Goal: Task Accomplishment & Management: Manage account settings

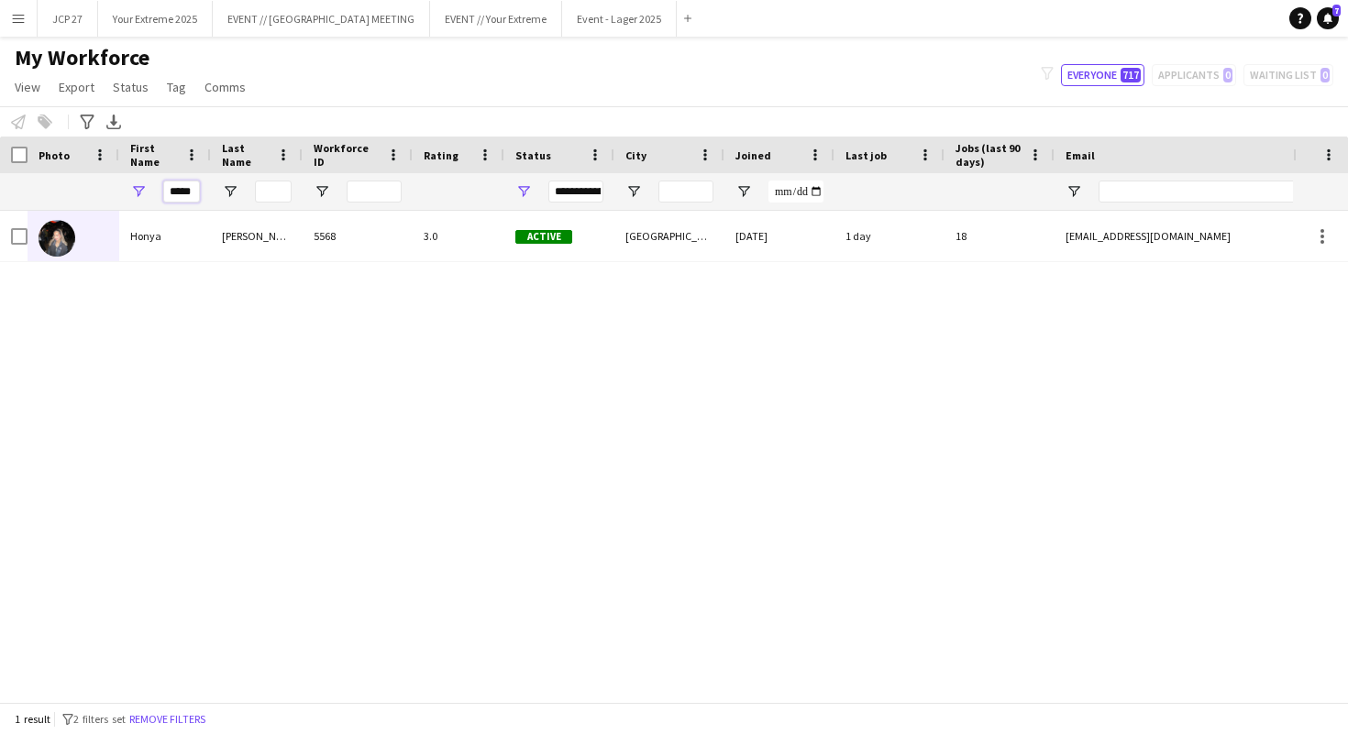
click at [189, 193] on input "*****" at bounding box center [181, 192] width 37 height 22
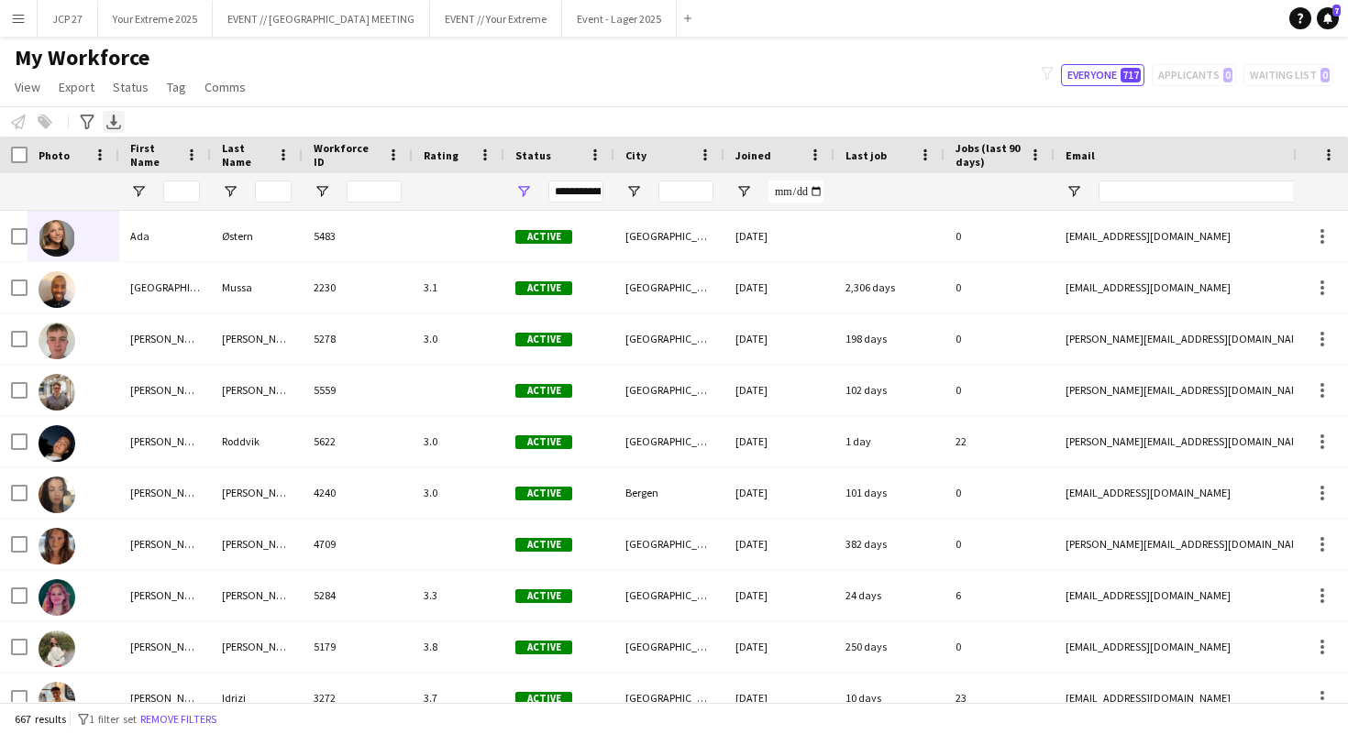
click at [112, 117] on icon "Export XLSX" at bounding box center [113, 122] width 15 height 15
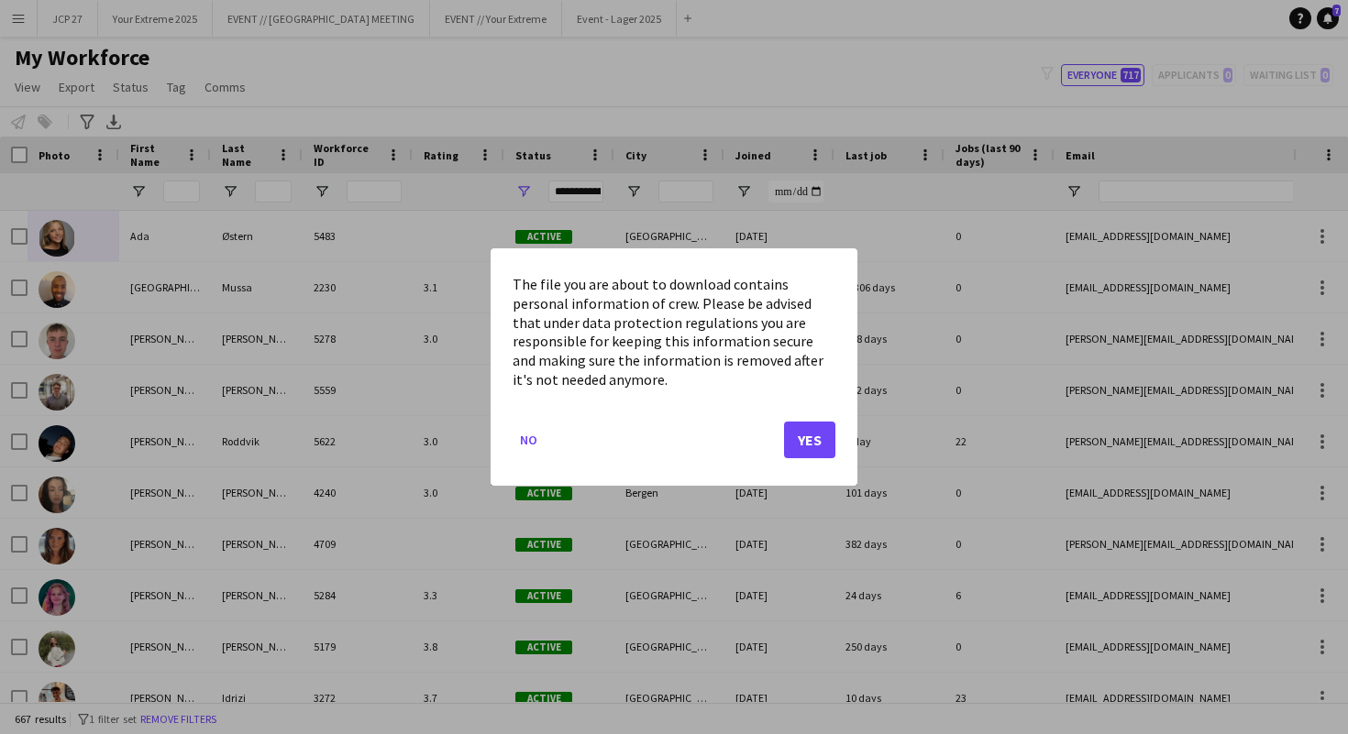
click at [91, 118] on div at bounding box center [674, 367] width 1348 height 734
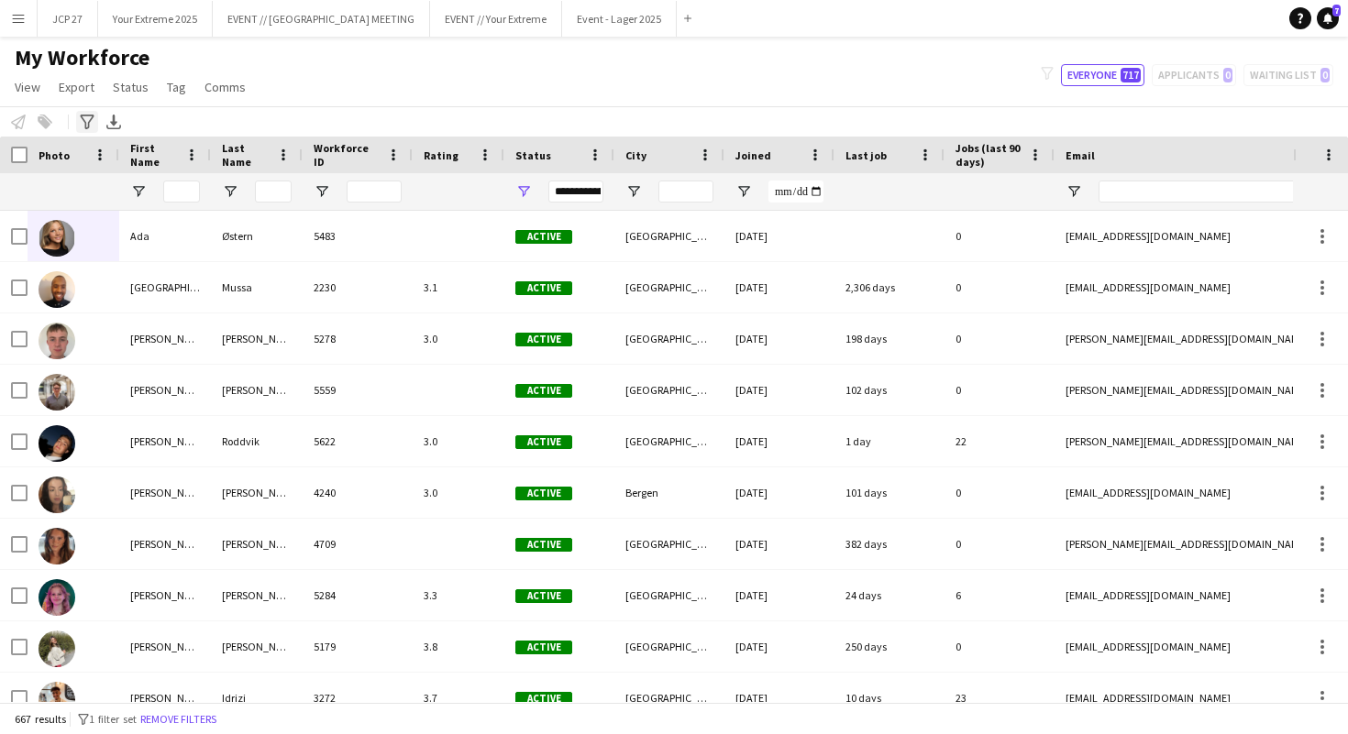
click at [85, 119] on icon "Advanced filters" at bounding box center [87, 122] width 15 height 15
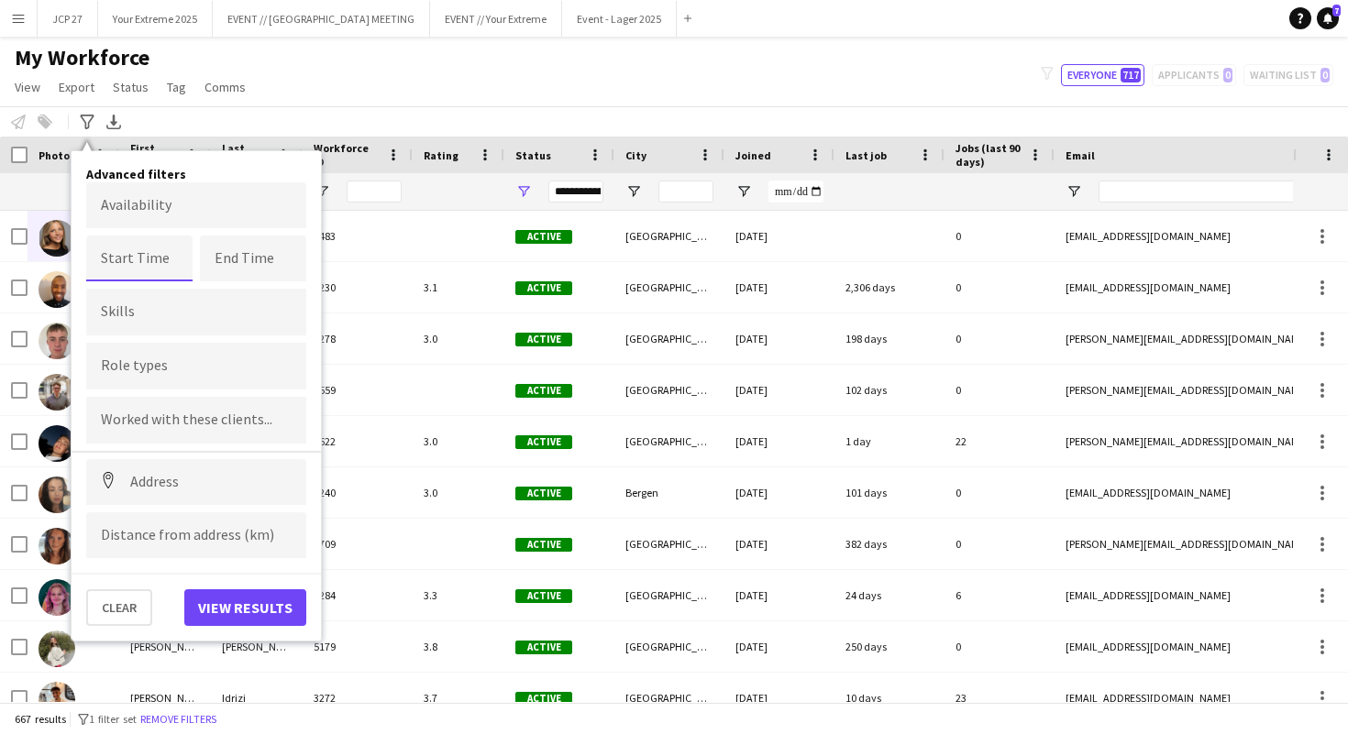
click at [149, 268] on input at bounding box center [139, 259] width 106 height 46
click at [275, 83] on div "My Workforce View Views Default view New view Update view Delete view Edit name…" at bounding box center [674, 75] width 1348 height 62
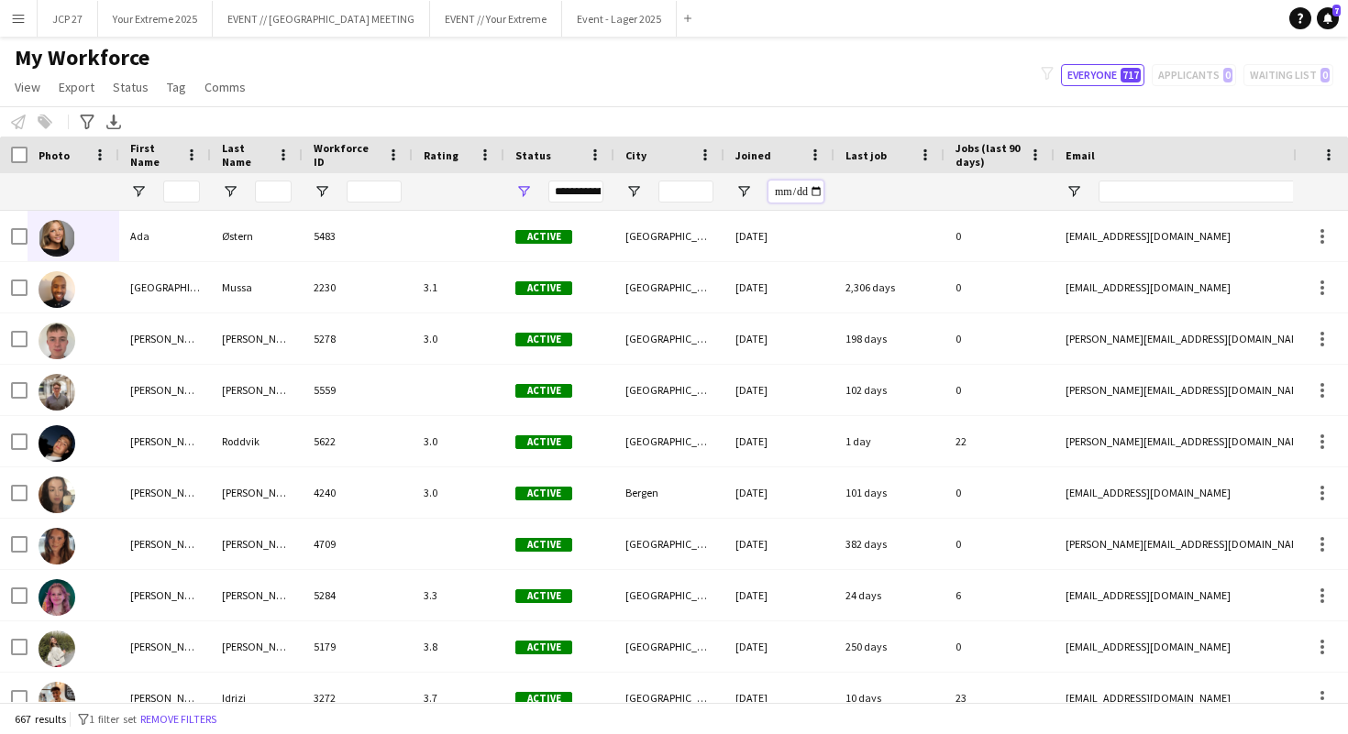
click at [819, 188] on input "Joined Filter Input" at bounding box center [795, 192] width 55 height 22
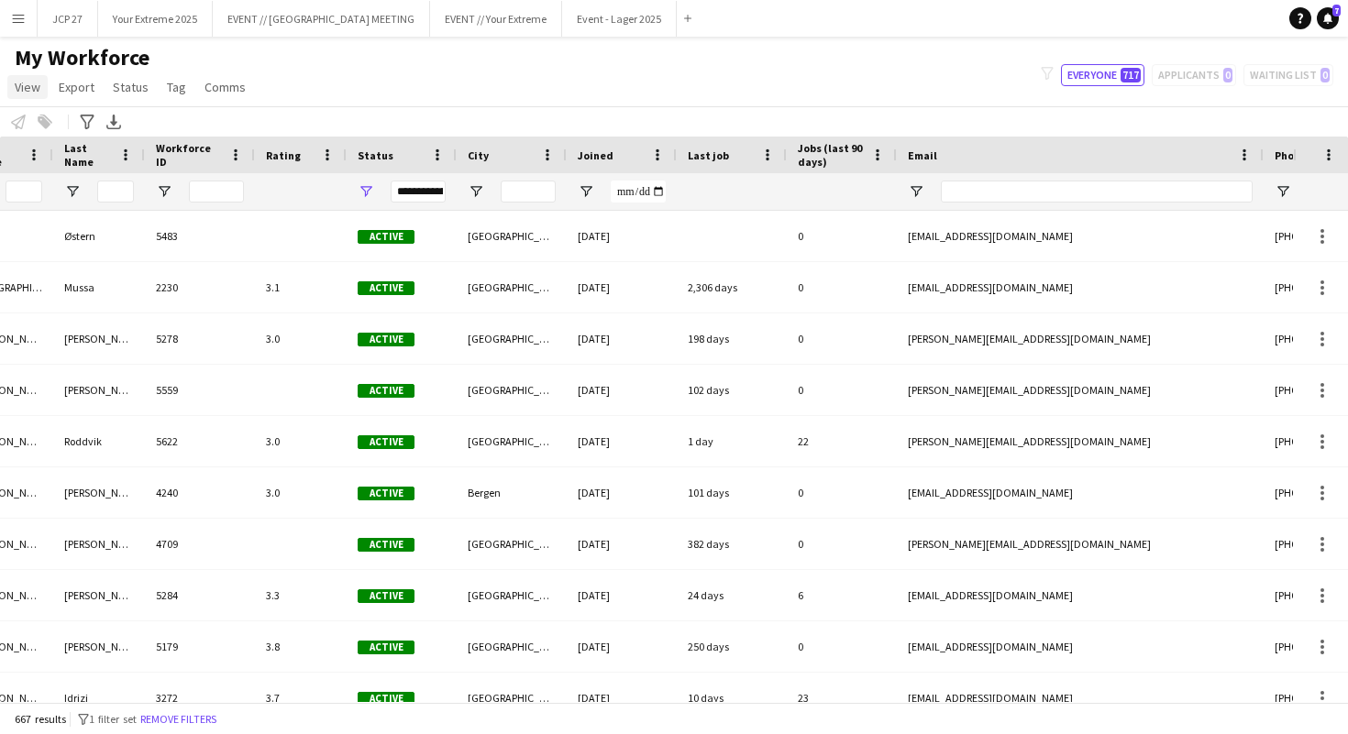
click at [33, 93] on span "View" at bounding box center [28, 87] width 26 height 17
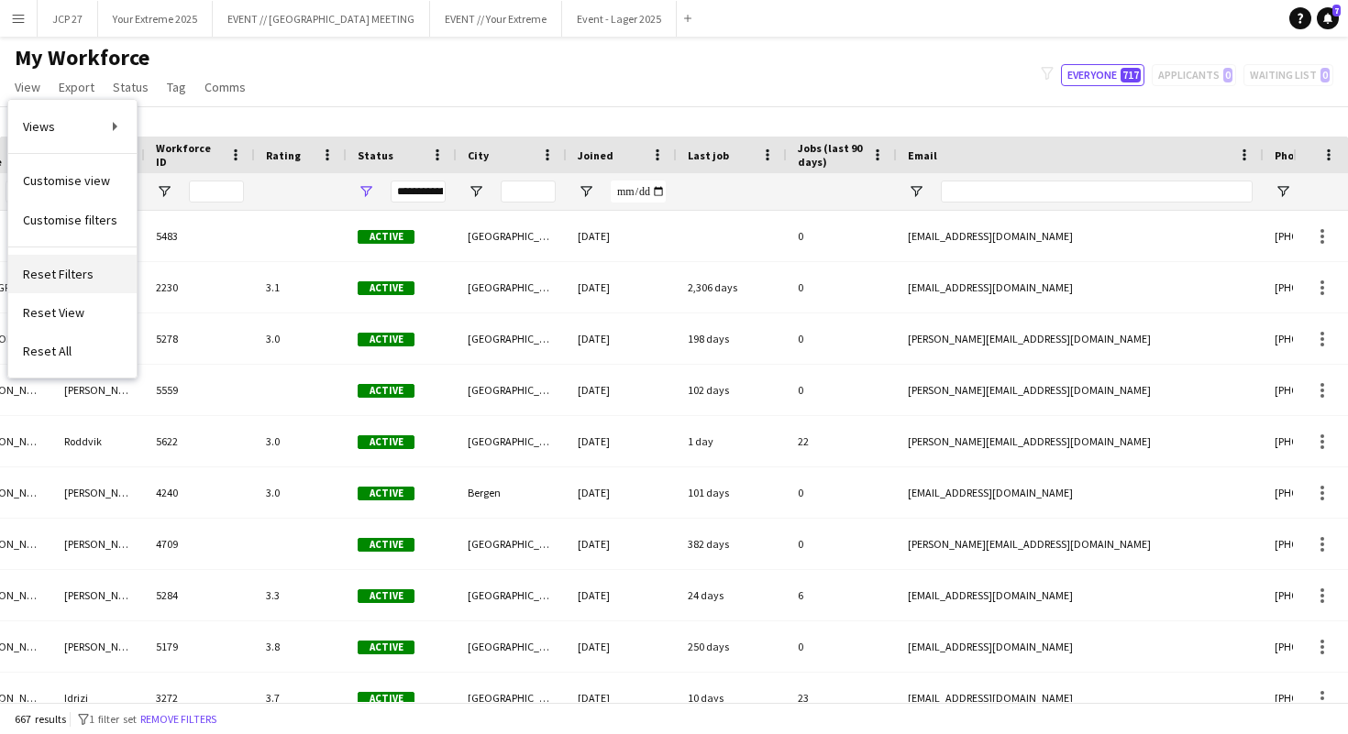
click at [87, 286] on link "Reset Filters" at bounding box center [72, 274] width 128 height 39
type input "**********"
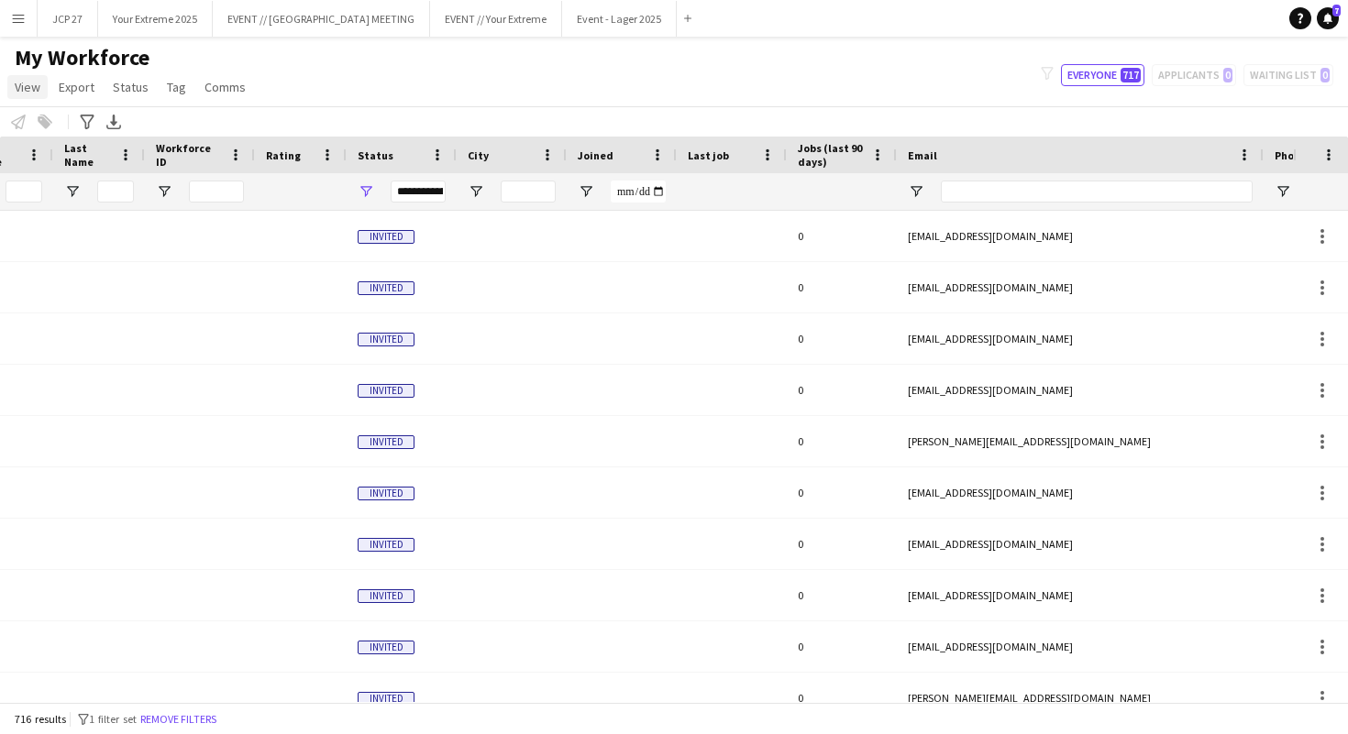
click at [27, 84] on span "View" at bounding box center [28, 87] width 26 height 17
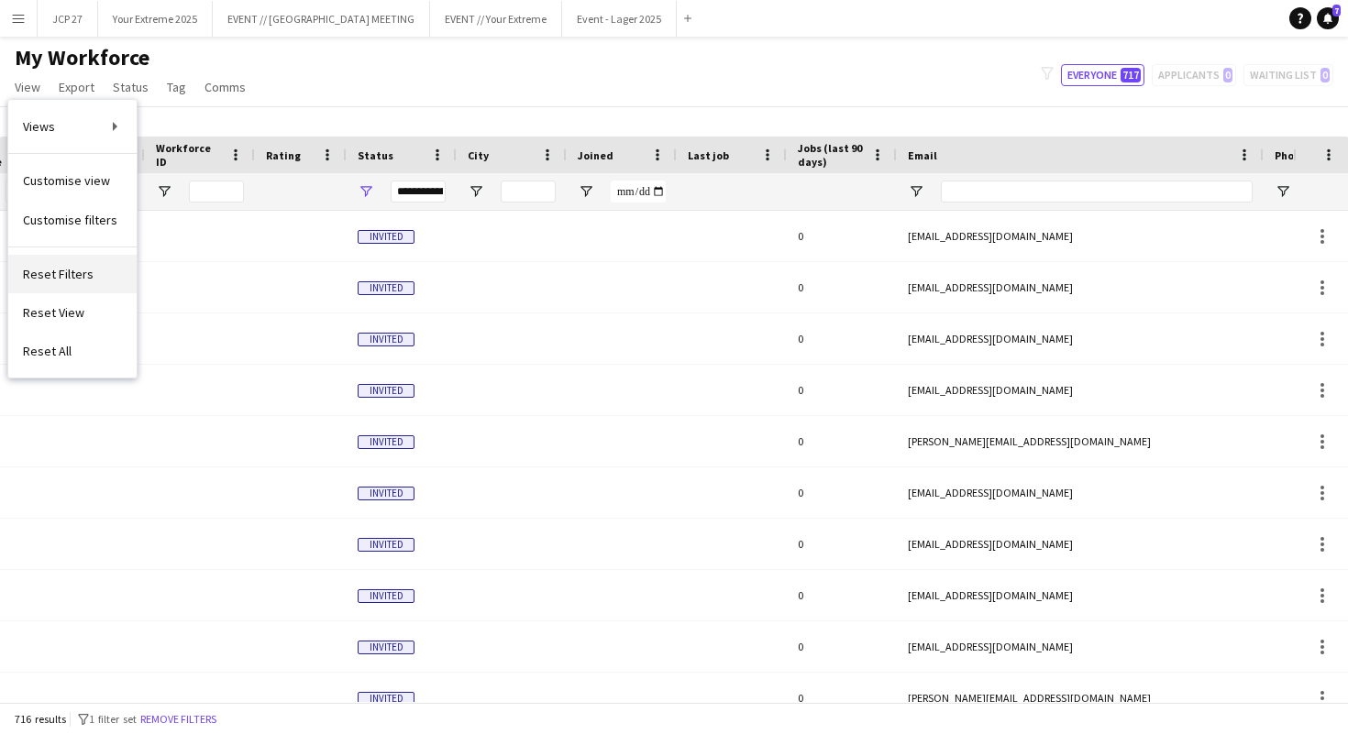
click at [57, 282] on link "Reset Filters" at bounding box center [72, 274] width 128 height 39
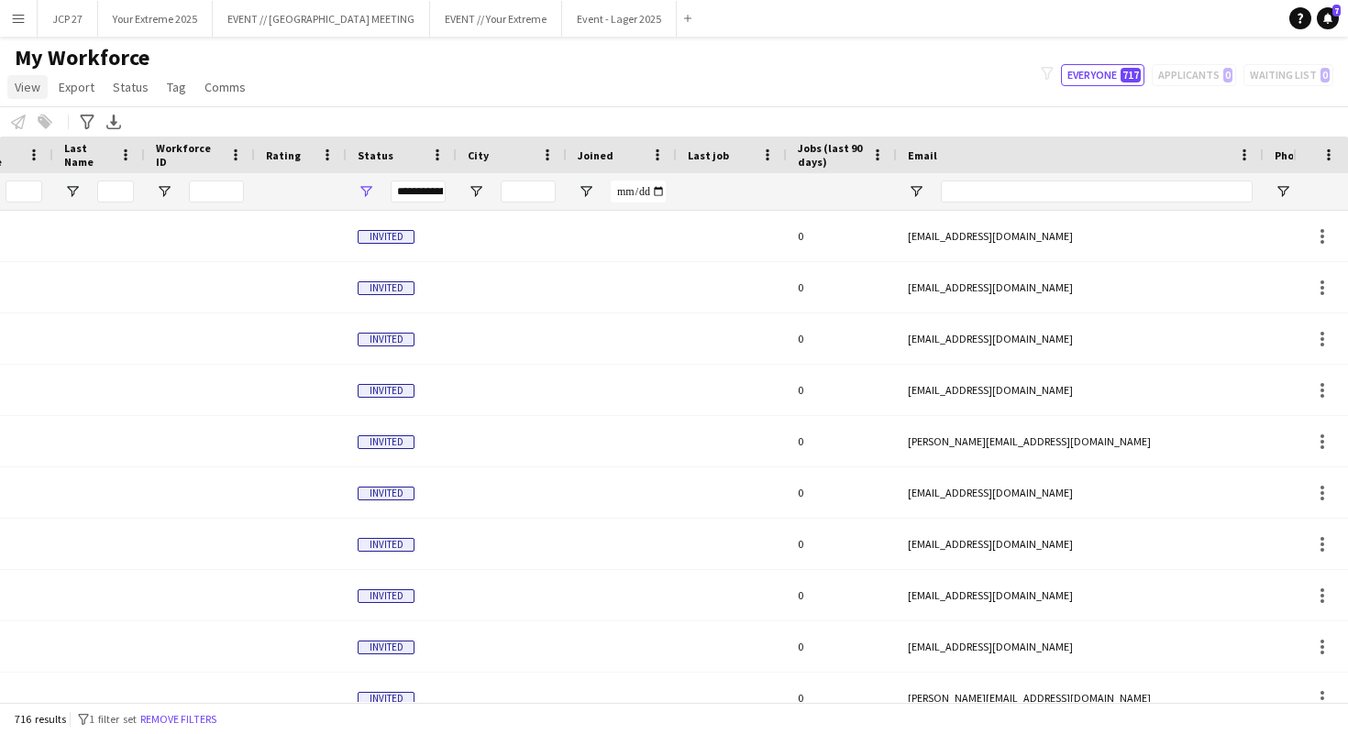
click at [34, 89] on span "View" at bounding box center [28, 87] width 26 height 17
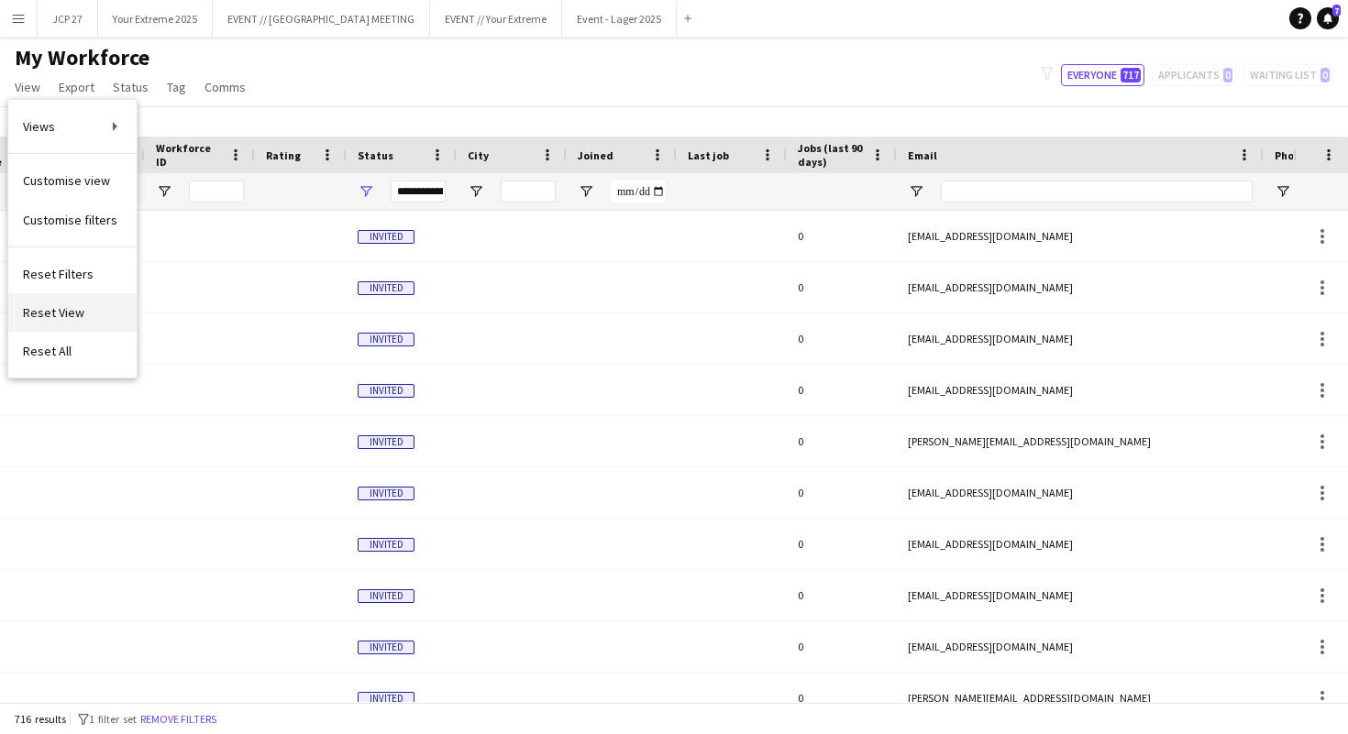
click at [82, 307] on link "Reset View" at bounding box center [72, 312] width 128 height 39
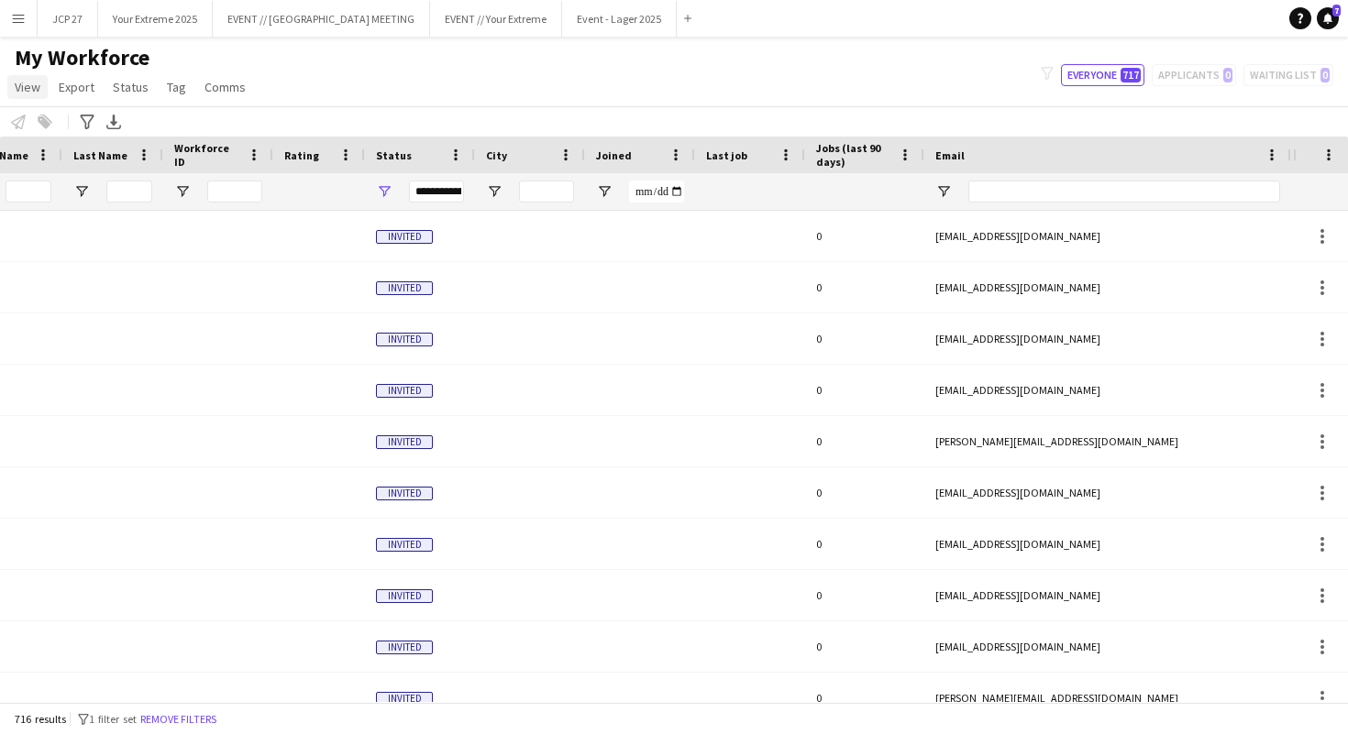
click at [31, 86] on span "View" at bounding box center [28, 87] width 26 height 17
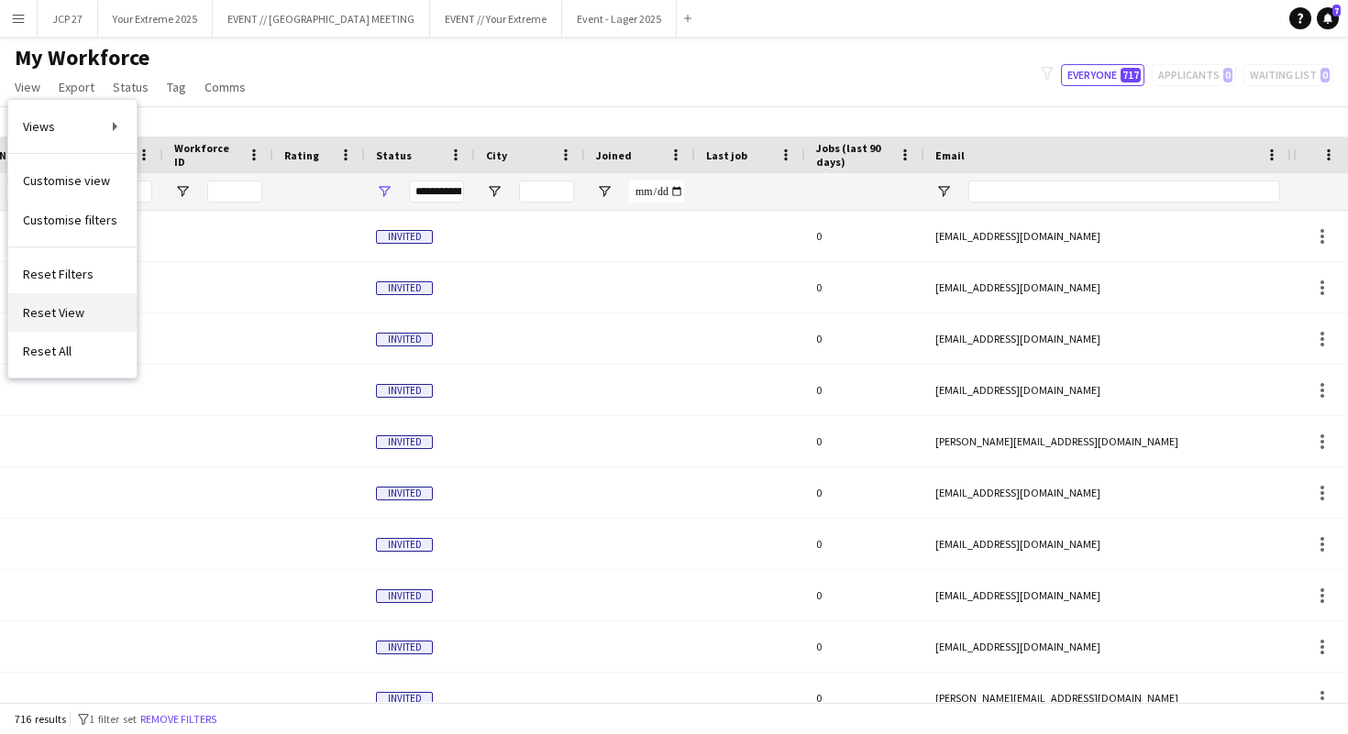
click at [40, 304] on span "Reset View" at bounding box center [53, 312] width 61 height 17
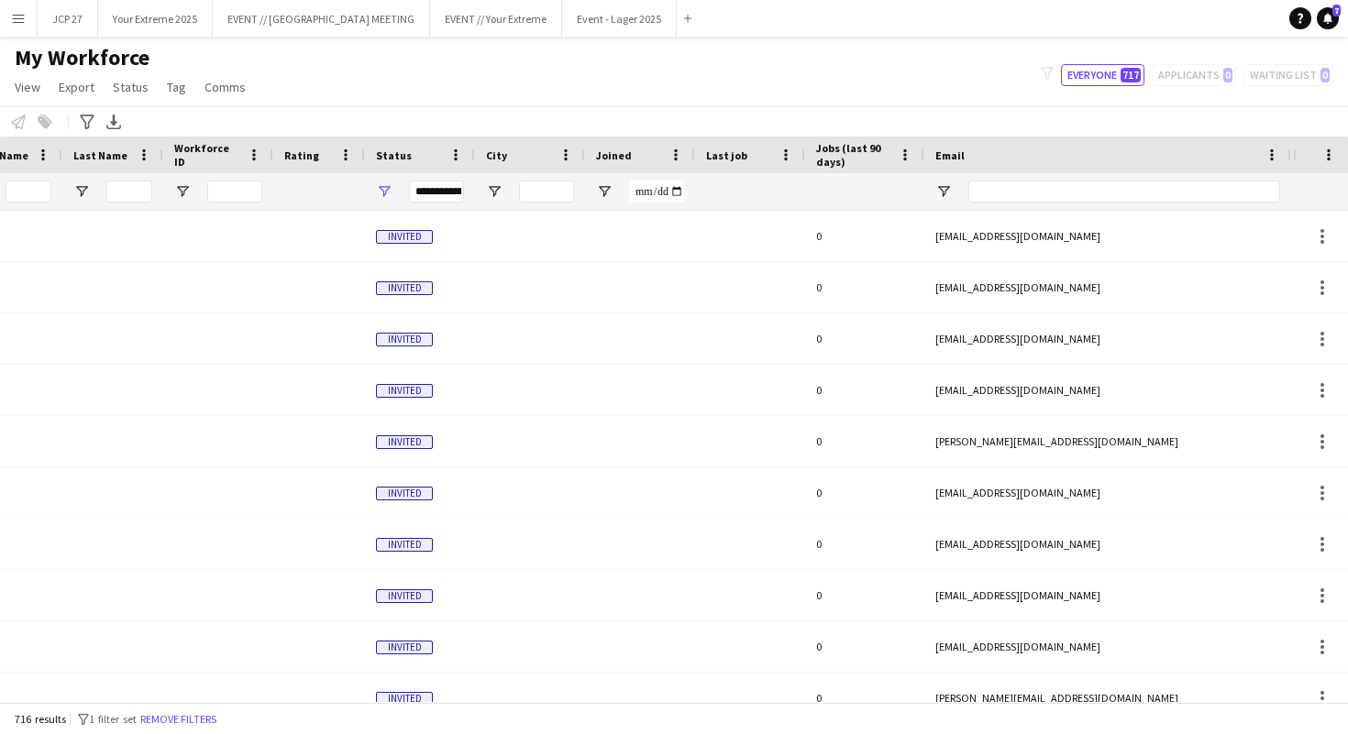
click at [24, 11] on app-icon "Menu" at bounding box center [18, 18] width 15 height 15
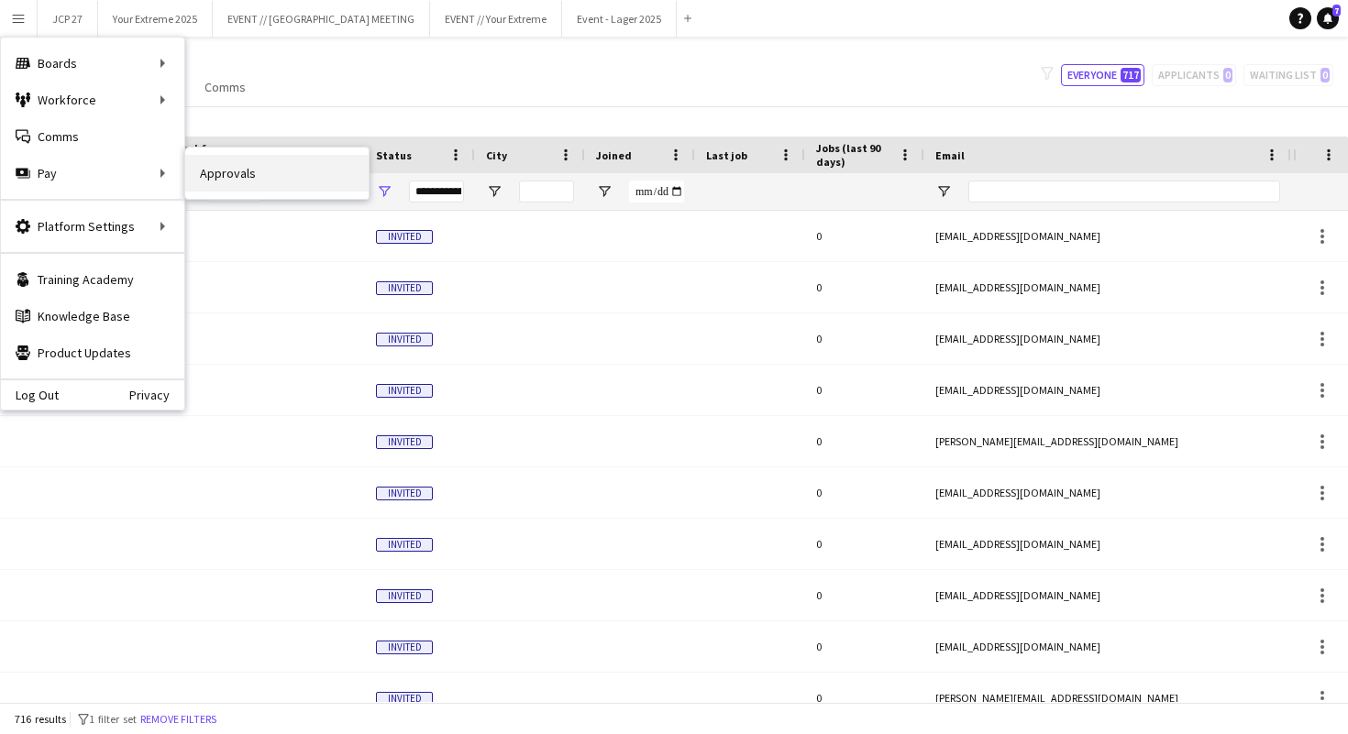
click at [204, 173] on link "Approvals" at bounding box center [276, 173] width 183 height 37
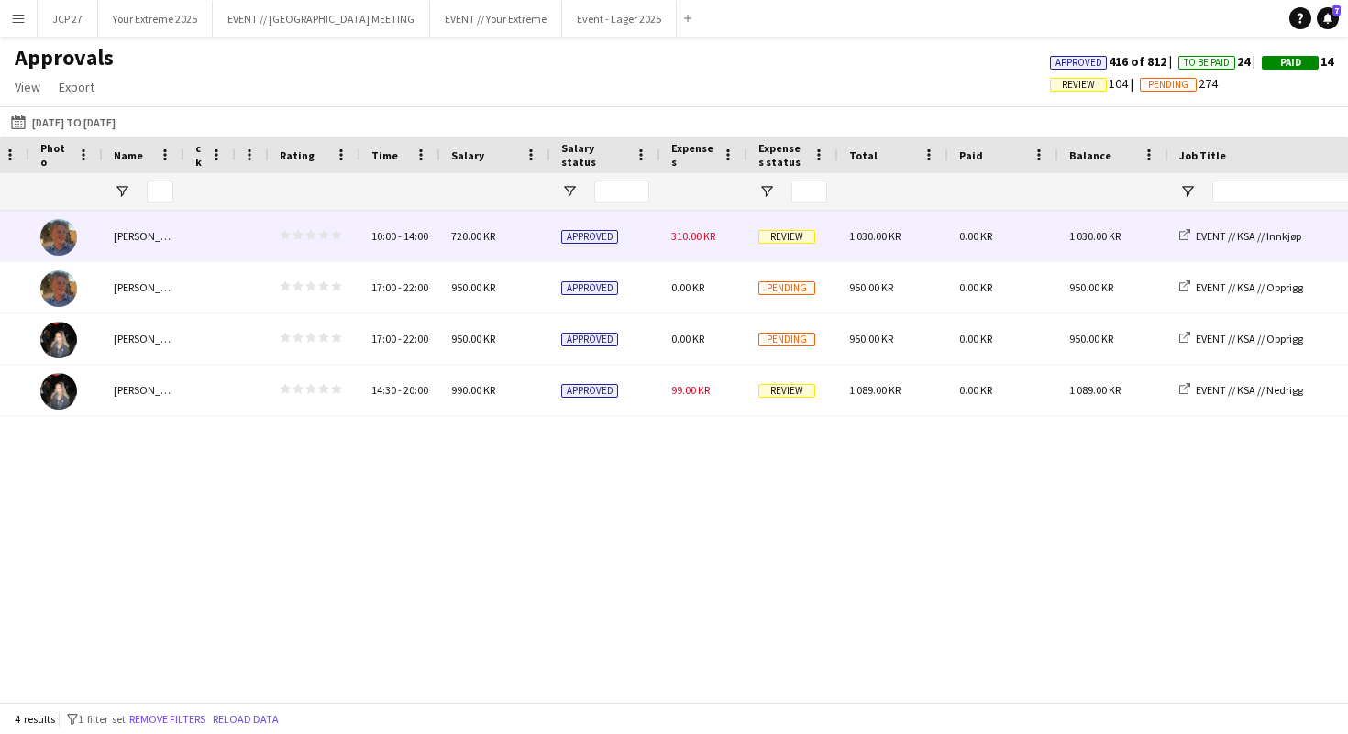
click at [73, 237] on img at bounding box center [58, 237] width 37 height 37
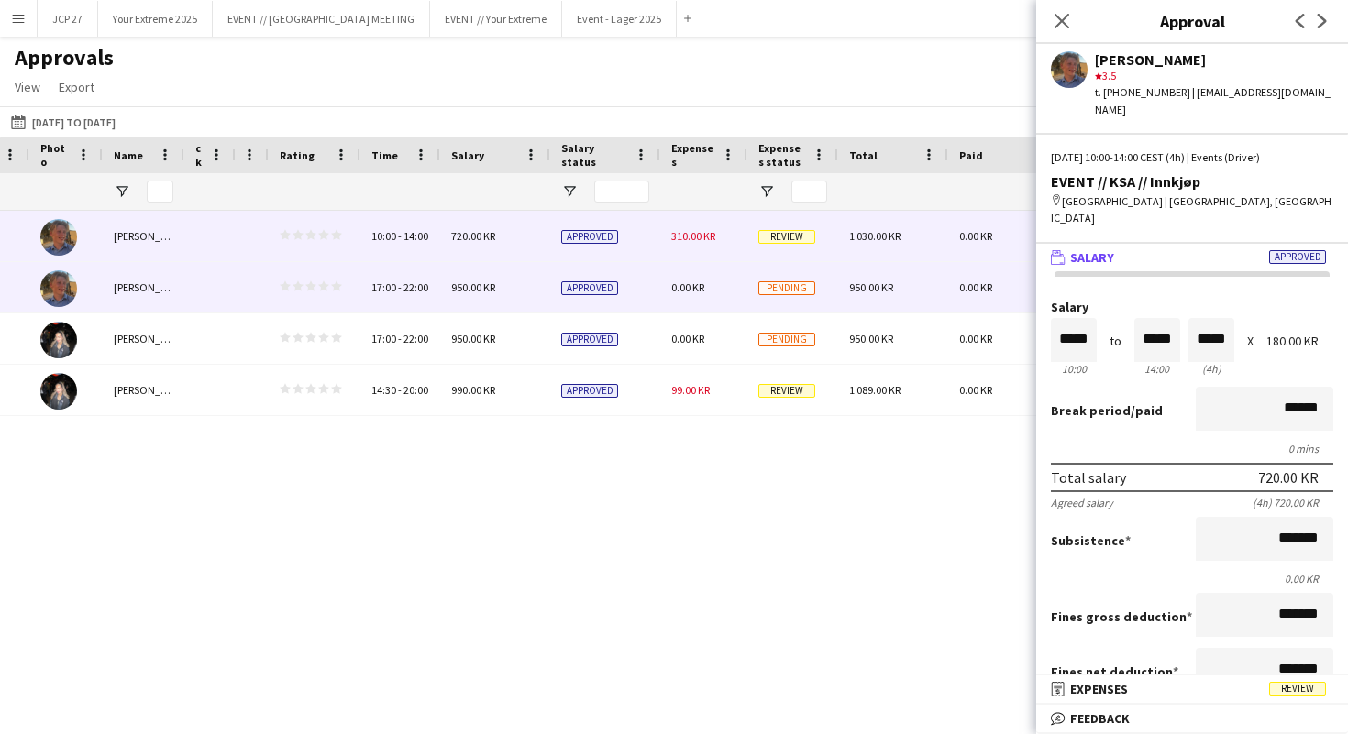
click at [67, 281] on img at bounding box center [58, 288] width 37 height 37
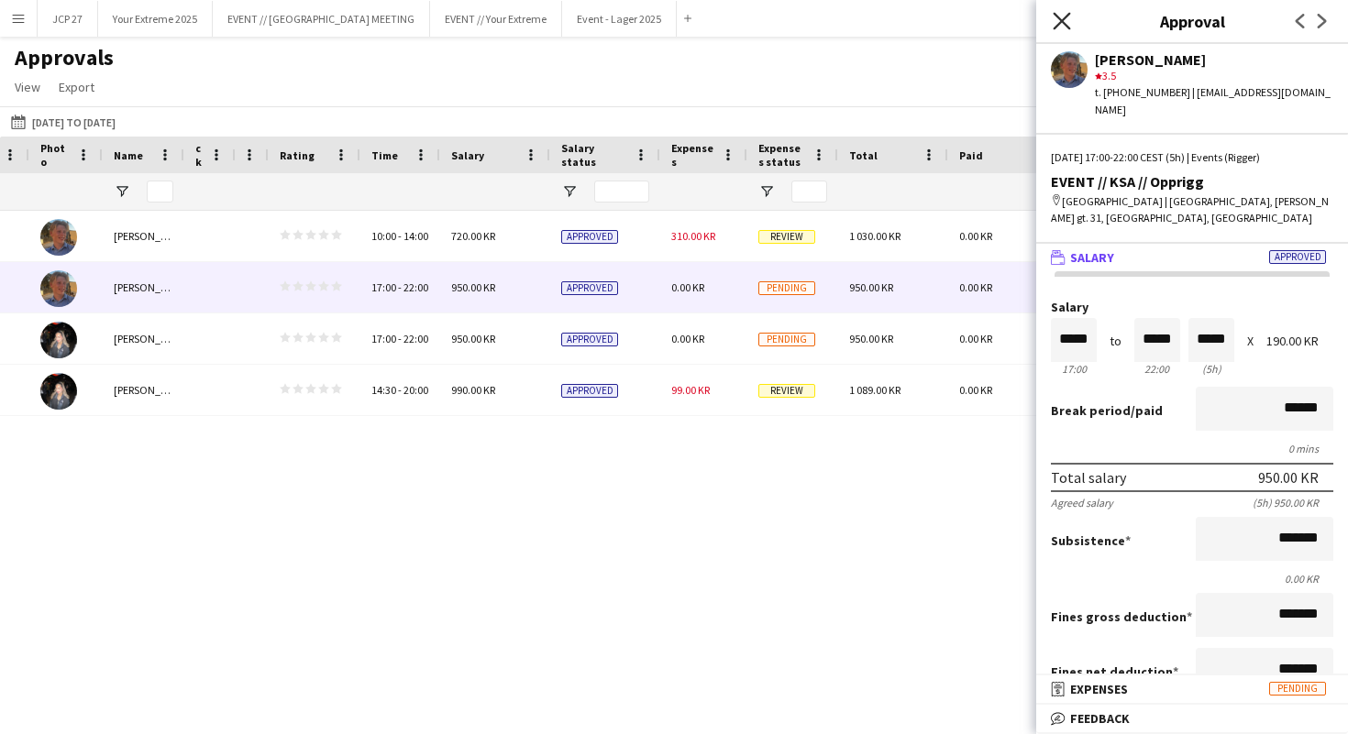
click at [1061, 28] on icon "Close pop-in" at bounding box center [1061, 20] width 17 height 17
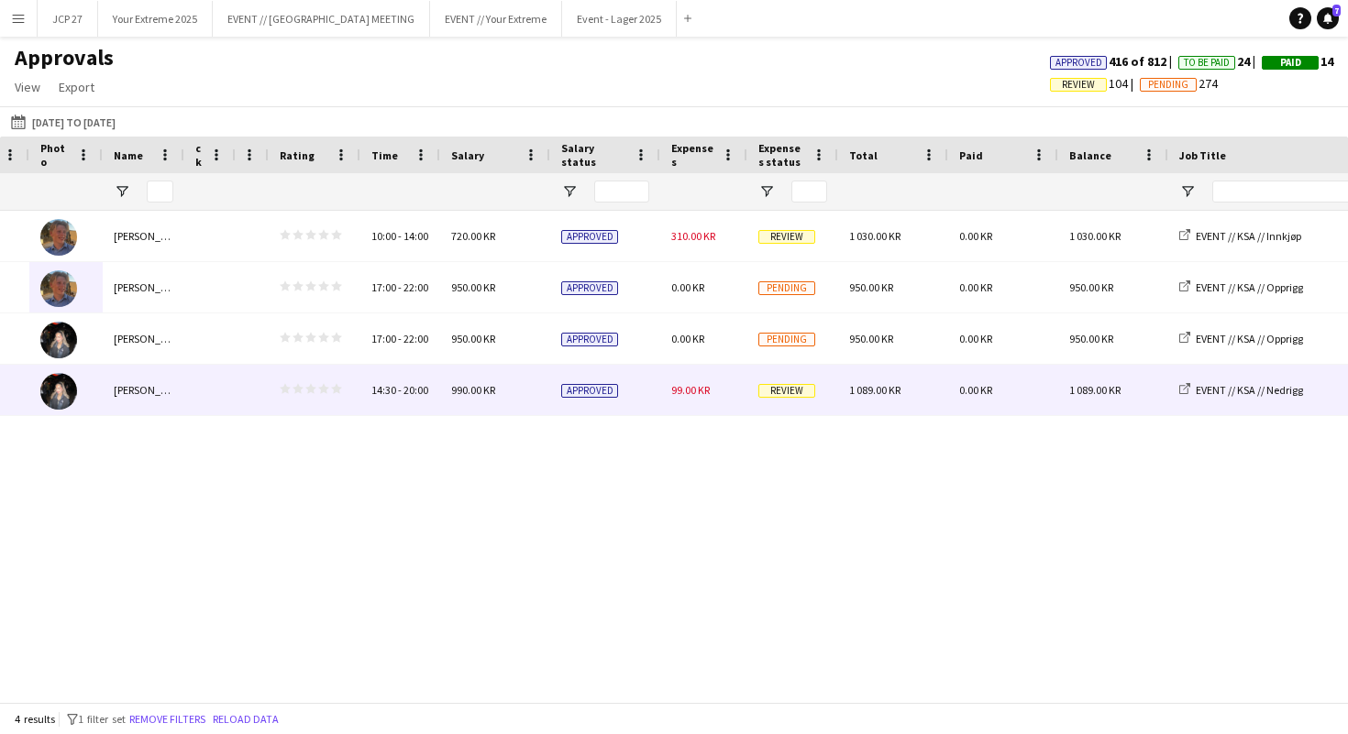
click at [413, 401] on div "14:30 - 20:00" at bounding box center [400, 390] width 80 height 50
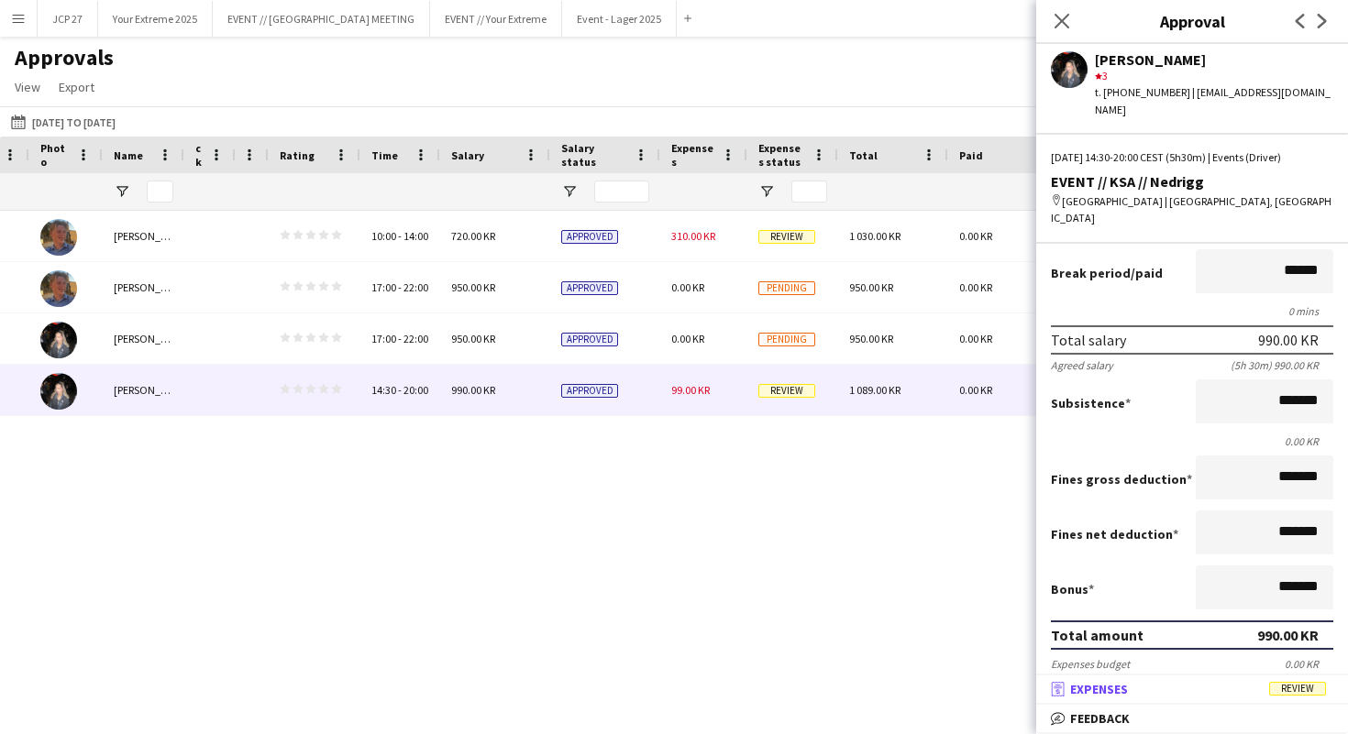
click at [1119, 699] on mat-expansion-panel-header "receipt Expenses Review" at bounding box center [1192, 690] width 312 height 28
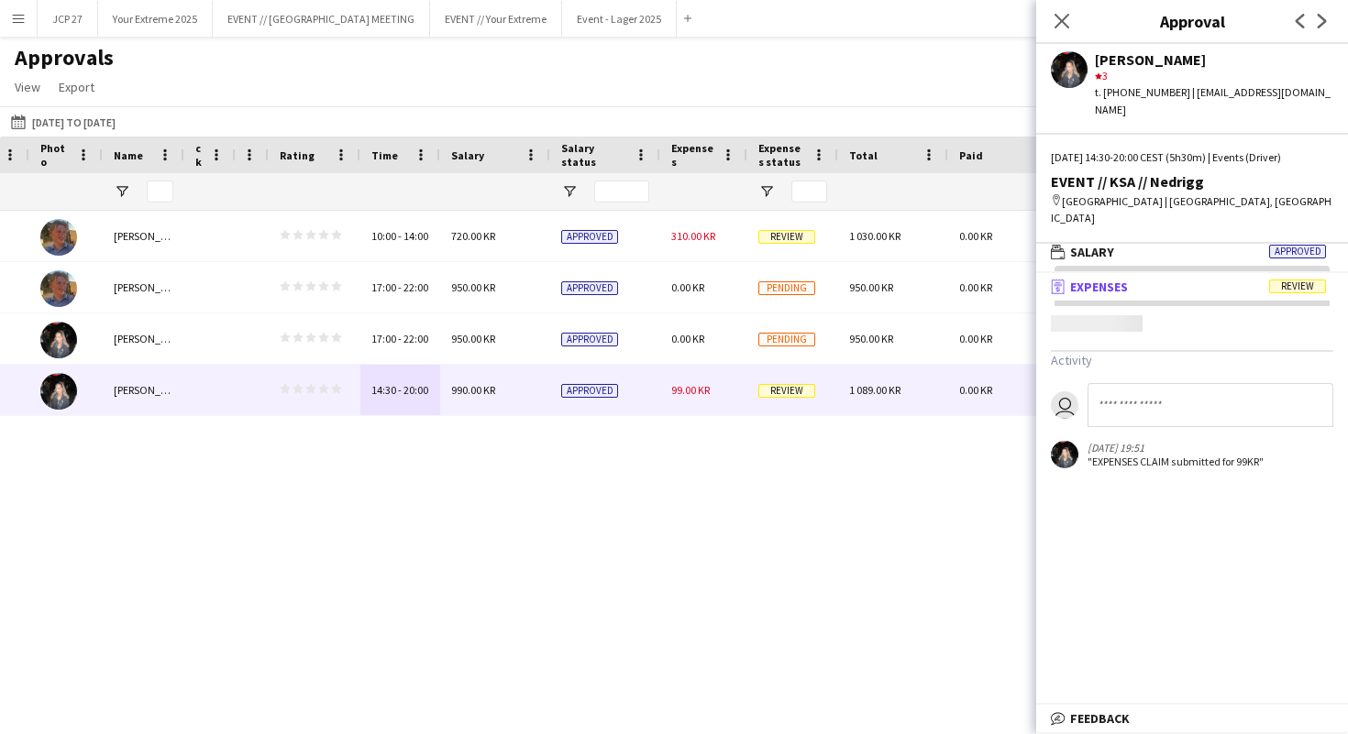
scroll to position [6, 0]
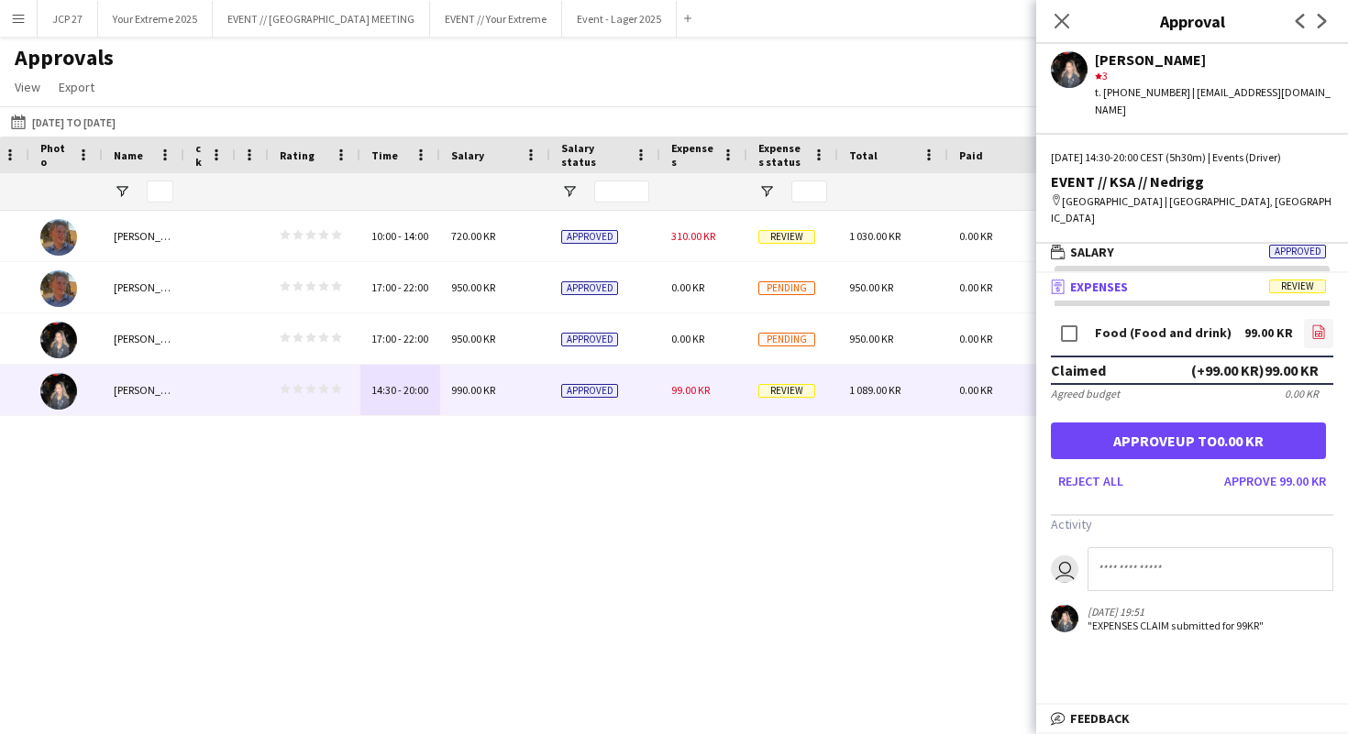
click at [1312, 325] on icon "file-image" at bounding box center [1318, 332] width 15 height 15
click at [1252, 467] on button "Approve 99.00 KR" at bounding box center [1275, 481] width 116 height 29
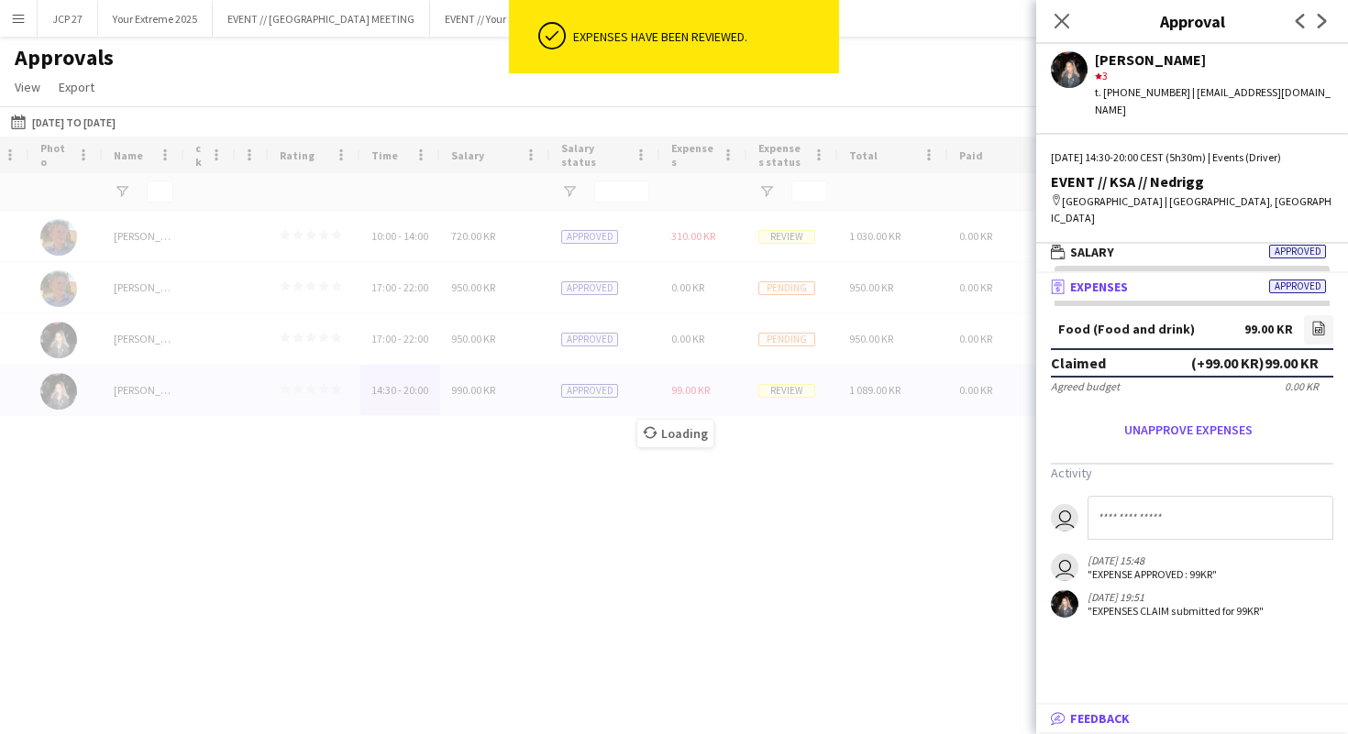
click at [1135, 718] on mat-panel-title "bubble-pencil Feedback" at bounding box center [1188, 719] width 304 height 17
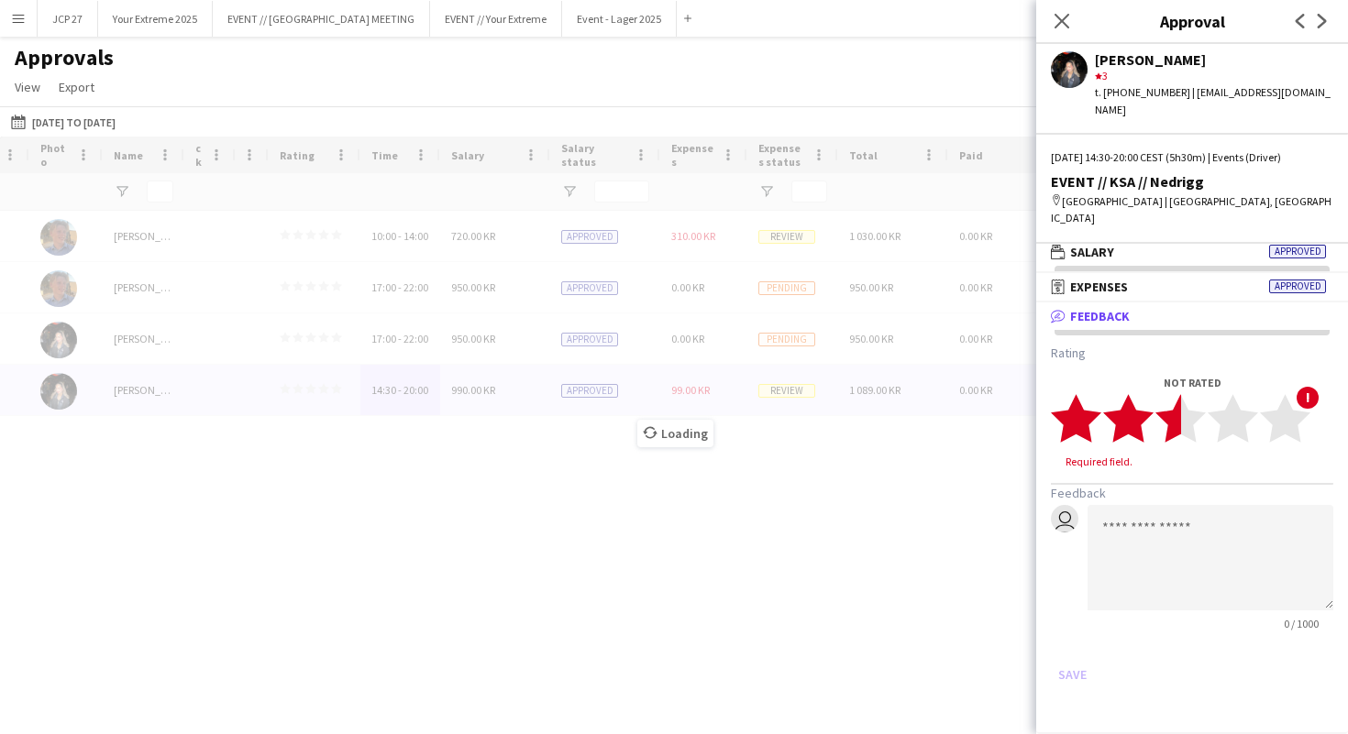
click at [1177, 394] on polygon at bounding box center [1180, 418] width 50 height 48
click at [1070, 643] on button "Save" at bounding box center [1072, 657] width 43 height 29
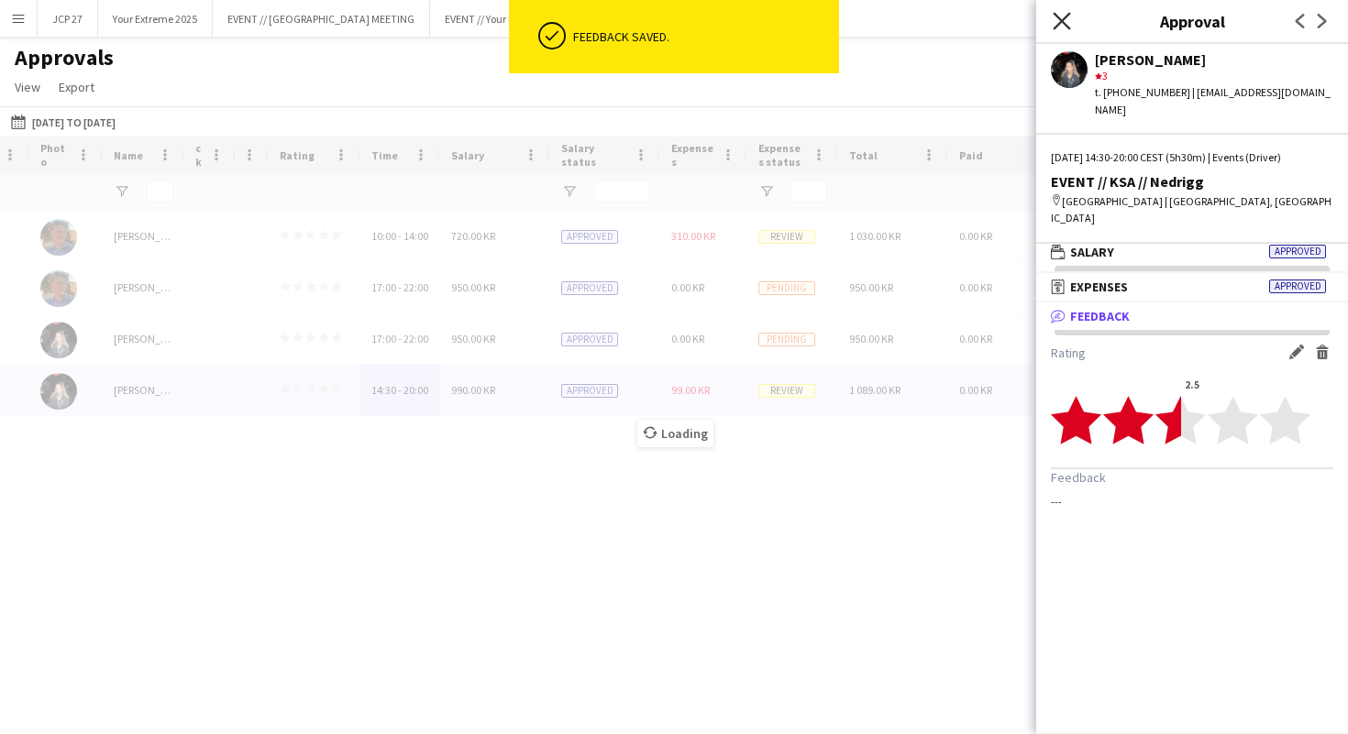
click at [1064, 13] on icon "Close pop-in" at bounding box center [1061, 20] width 17 height 17
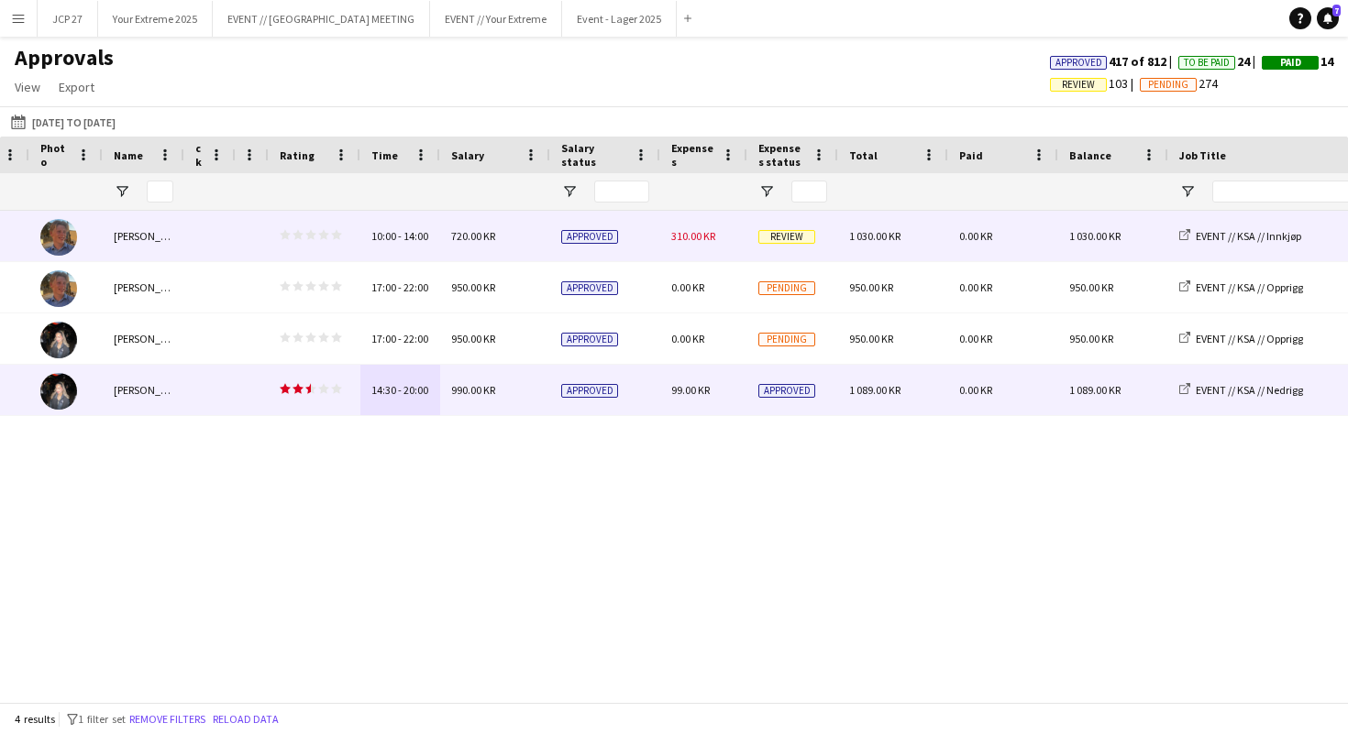
click at [61, 233] on img at bounding box center [58, 237] width 37 height 37
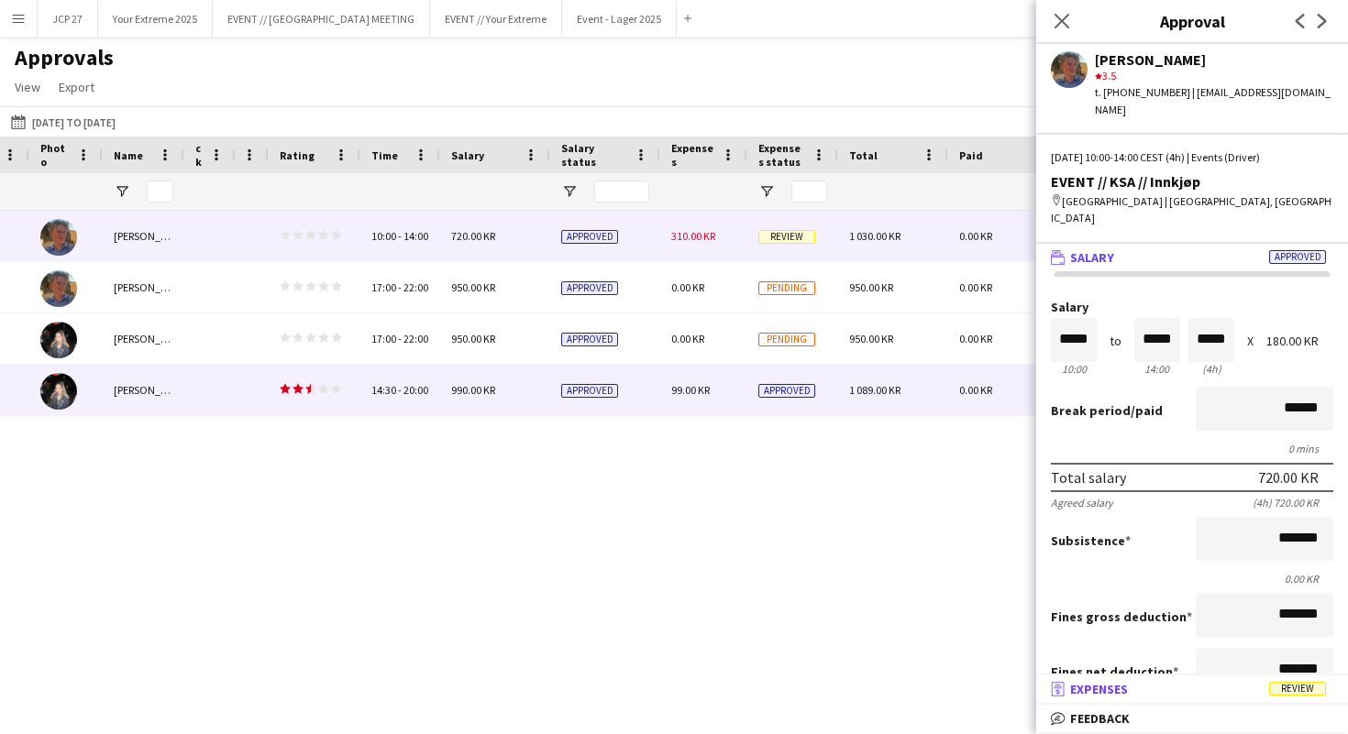
click at [1143, 693] on mat-panel-title "receipt Expenses Review" at bounding box center [1188, 689] width 304 height 17
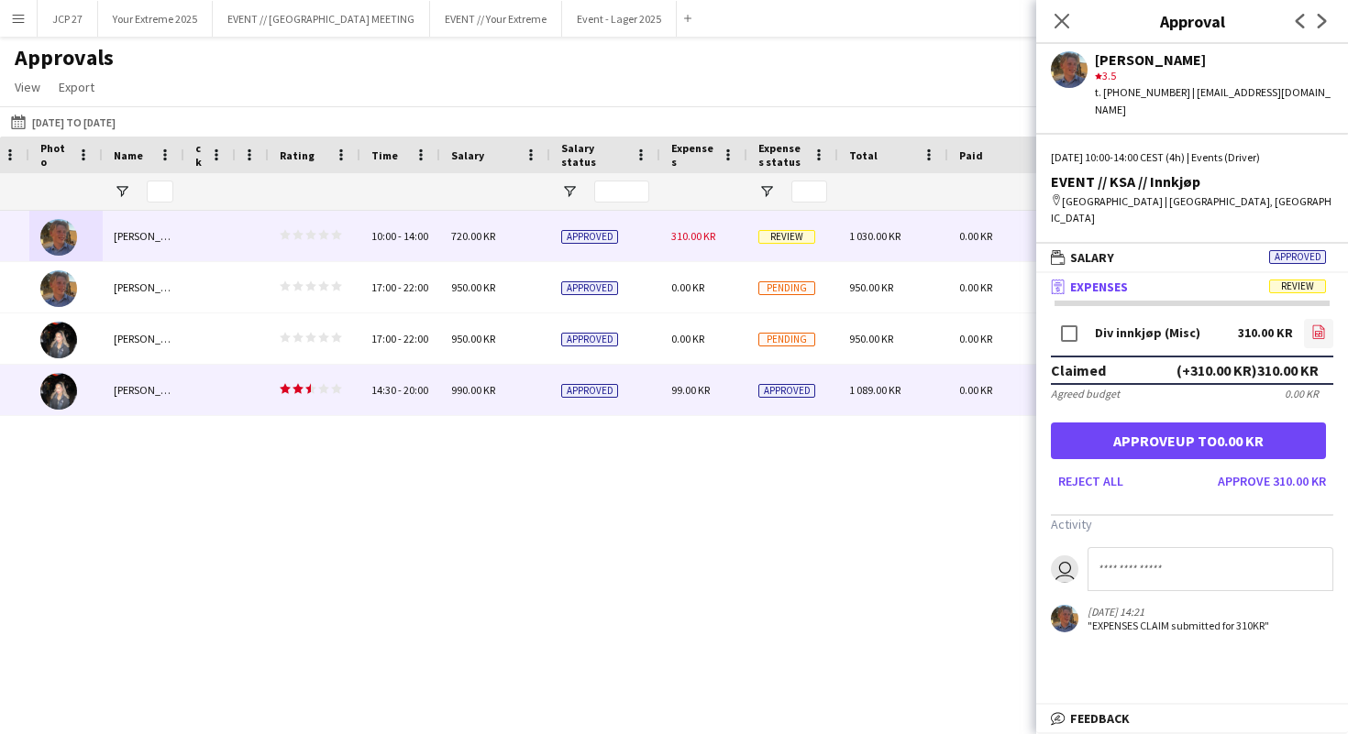
click at [1315, 325] on icon "file-image" at bounding box center [1318, 332] width 15 height 15
click at [1250, 467] on button "Approve 310.00 KR" at bounding box center [1271, 481] width 123 height 29
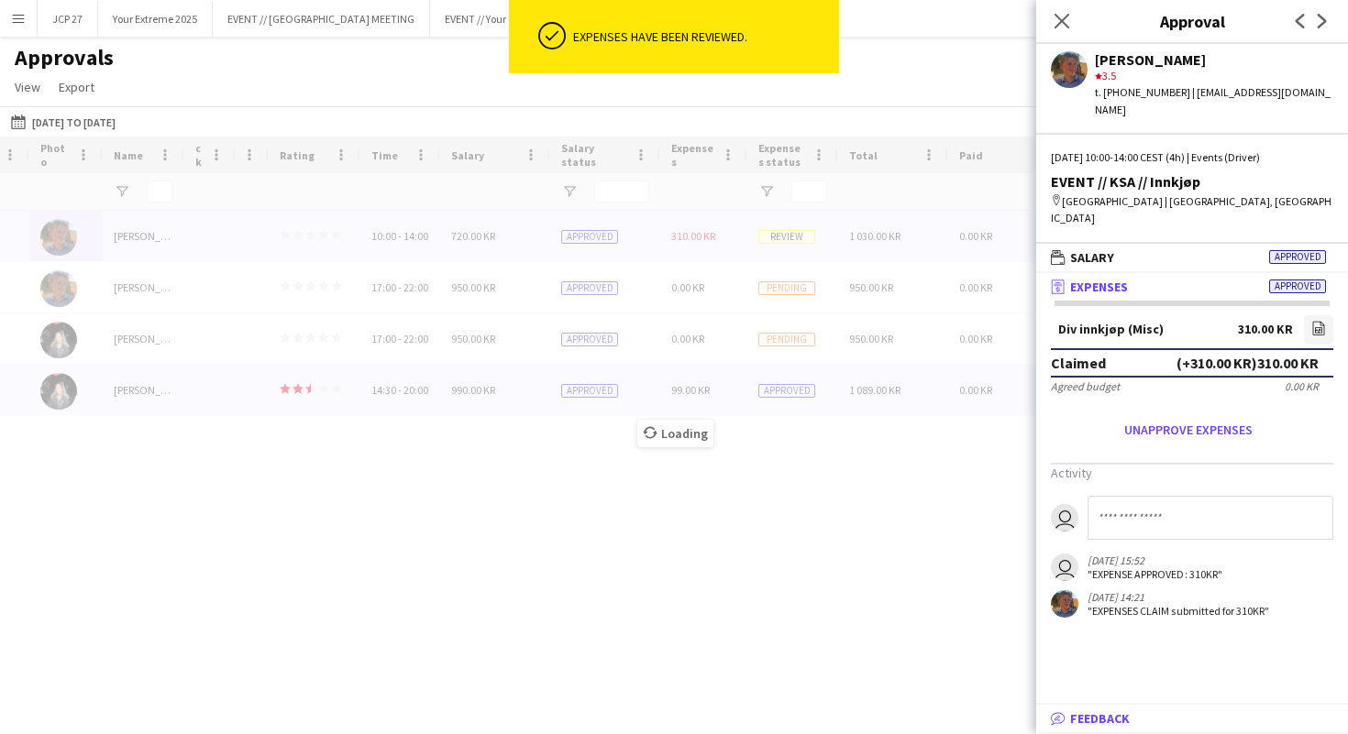
click at [1166, 721] on mat-panel-title "bubble-pencil Feedback" at bounding box center [1188, 719] width 304 height 17
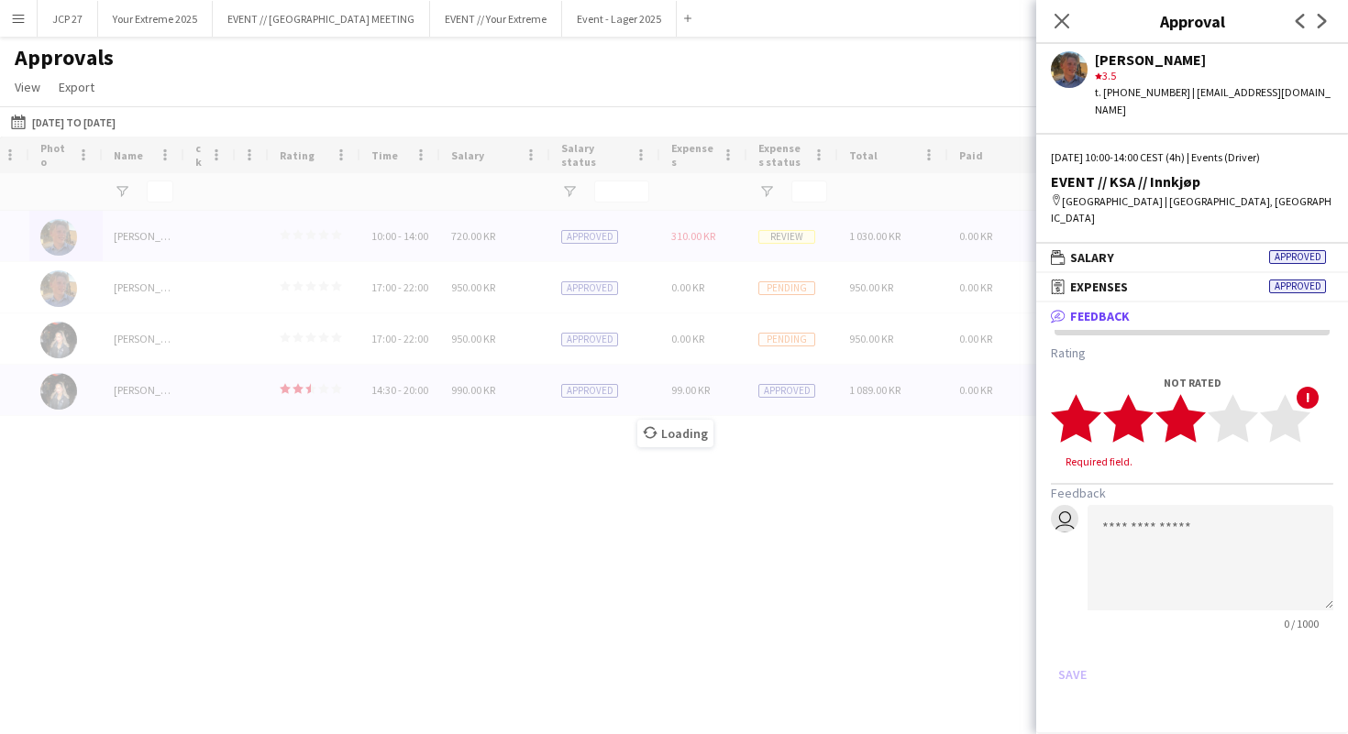
click at [1194, 419] on polygon at bounding box center [1180, 418] width 50 height 48
click at [1071, 643] on button "Save" at bounding box center [1072, 657] width 43 height 29
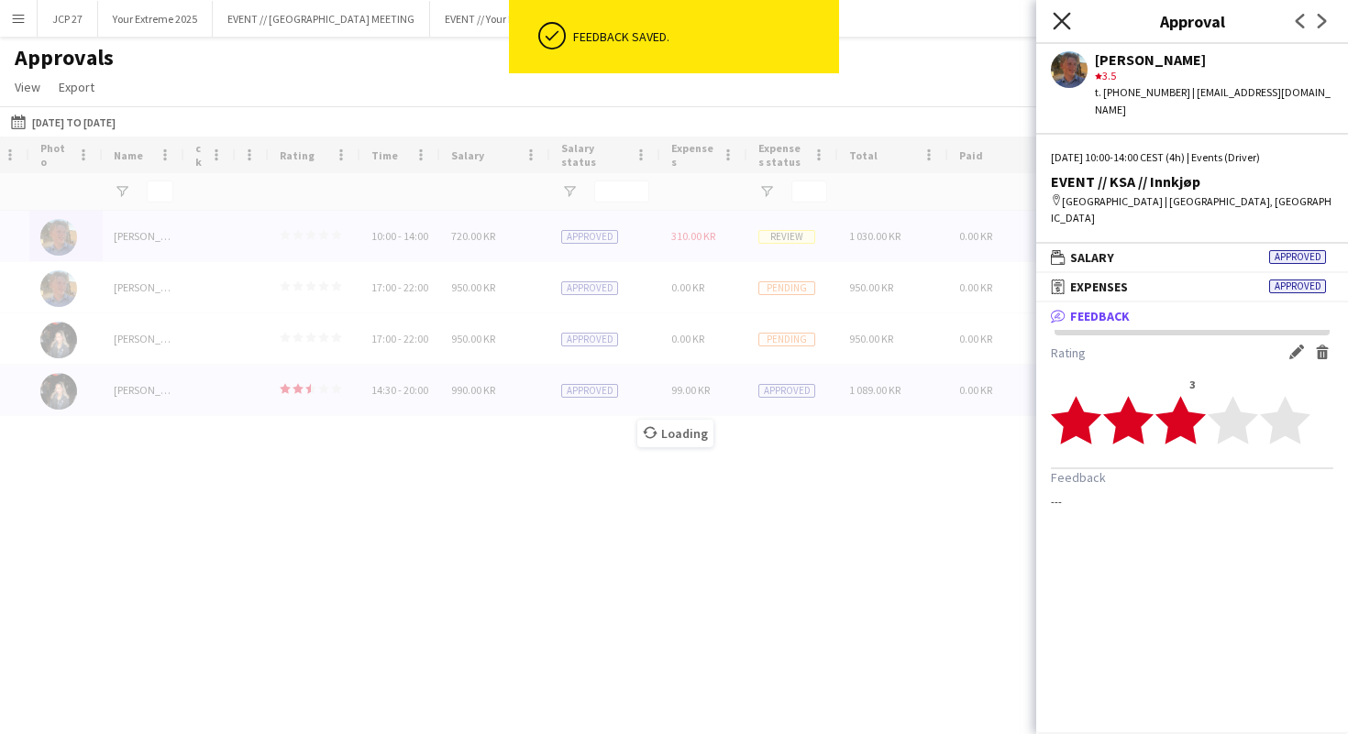
click at [1059, 18] on icon at bounding box center [1061, 20] width 17 height 17
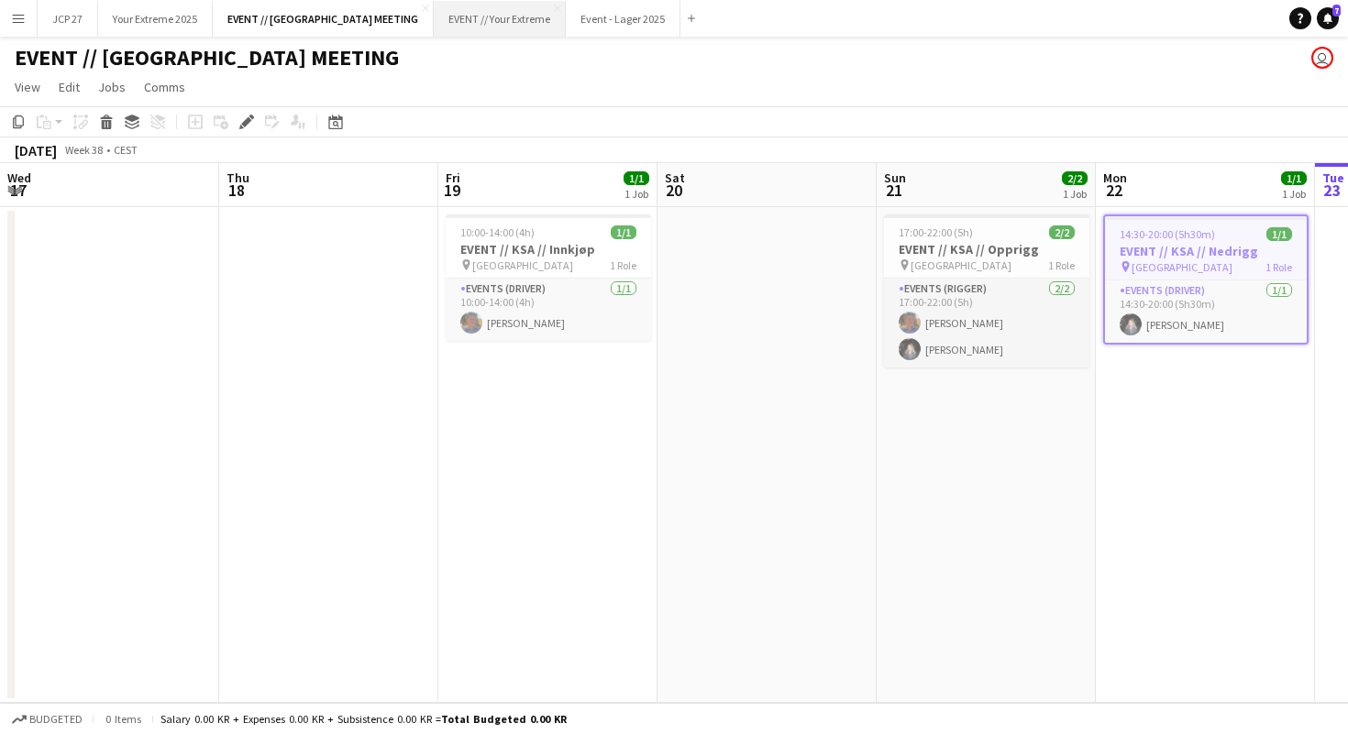
scroll to position [0, 631]
